Goal: Task Accomplishment & Management: Manage account settings

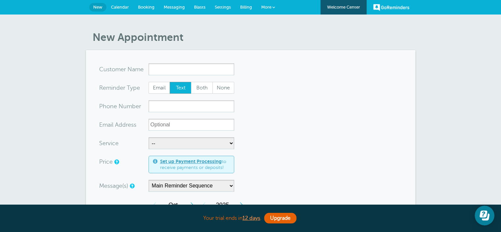
click at [124, 5] on span "Calendar" at bounding box center [120, 7] width 18 height 5
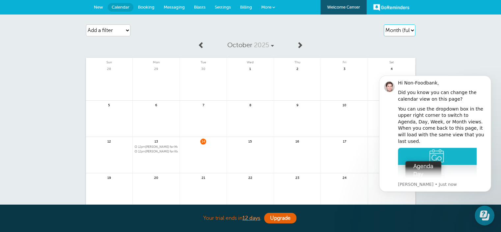
click at [409, 31] on select "Agenda Day Week Month (full view) Month (condensed)" at bounding box center [400, 30] width 32 height 12
select select "week"
click at [384, 24] on select "Agenda Day Week Month (full view) Month (condensed)" at bounding box center [400, 30] width 32 height 12
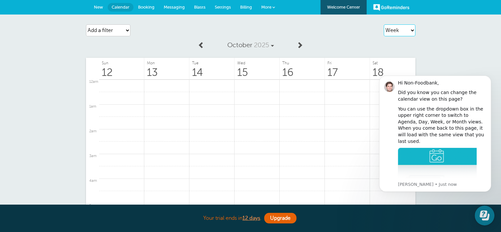
scroll to position [281, 0]
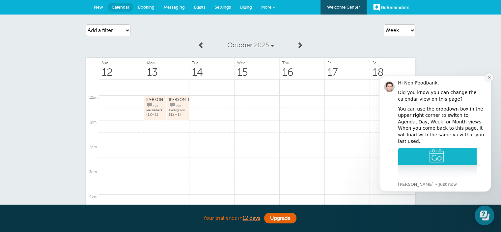
click at [490, 78] on icon "Dismiss notification" at bounding box center [490, 78] width 4 height 4
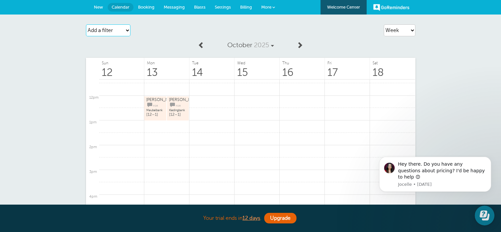
click at [127, 30] on select "Add a filter Customer Search Service Label Appointment Status Payment Status" at bounding box center [108, 30] width 45 height 12
select select "services"
click at [86, 24] on select "Add a filter Customer Search Service Label Appointment Status Payment Status" at bounding box center [108, 30] width 45 height 12
select select
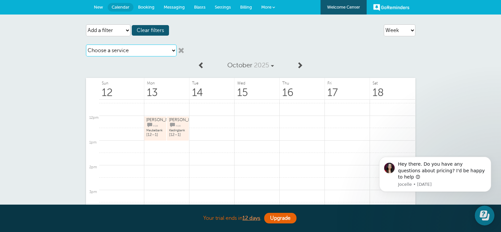
click at [151, 49] on select "Choose a service Kledingbank Meubelbank" at bounding box center [131, 51] width 91 height 12
select select "28474"
click at [86, 45] on select "Choose a service Kledingbank Meubelbank" at bounding box center [131, 51] width 91 height 12
click at [440, 104] on div "Agenda Day Week Month (full view) Month (condensed) Add a filter Customer Searc…" at bounding box center [250, 165] width 501 height 300
